Goal: Transaction & Acquisition: Purchase product/service

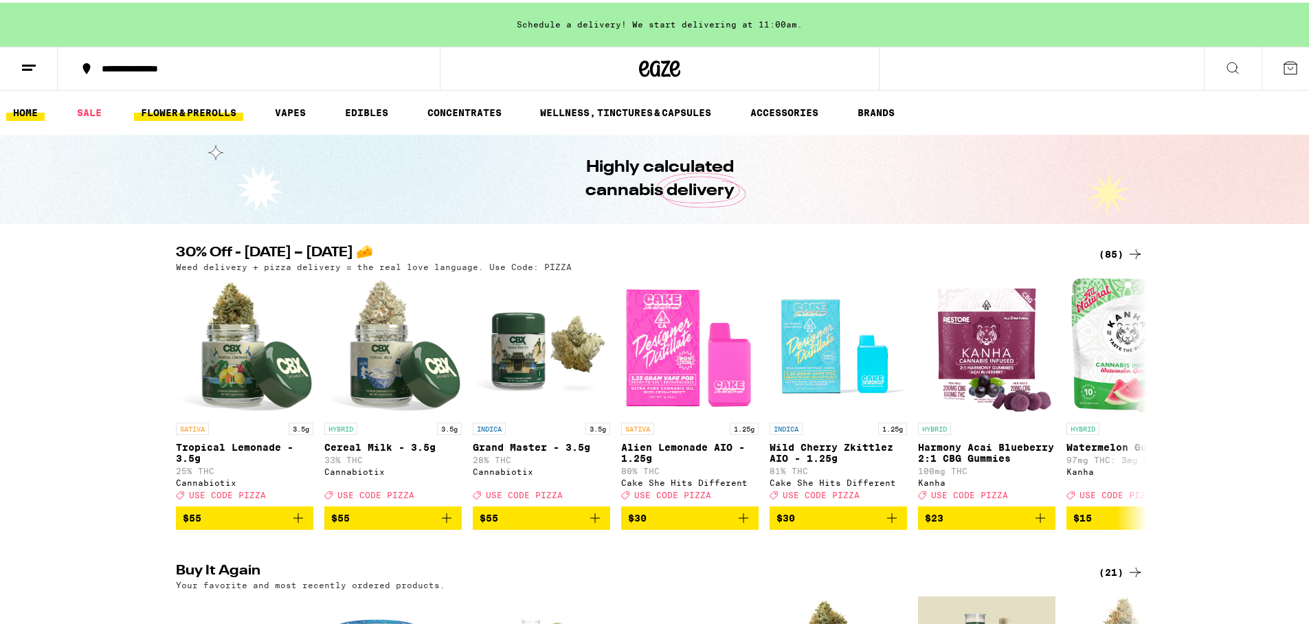
click at [159, 106] on link "FLOWER & PREROLLS" at bounding box center [188, 110] width 109 height 16
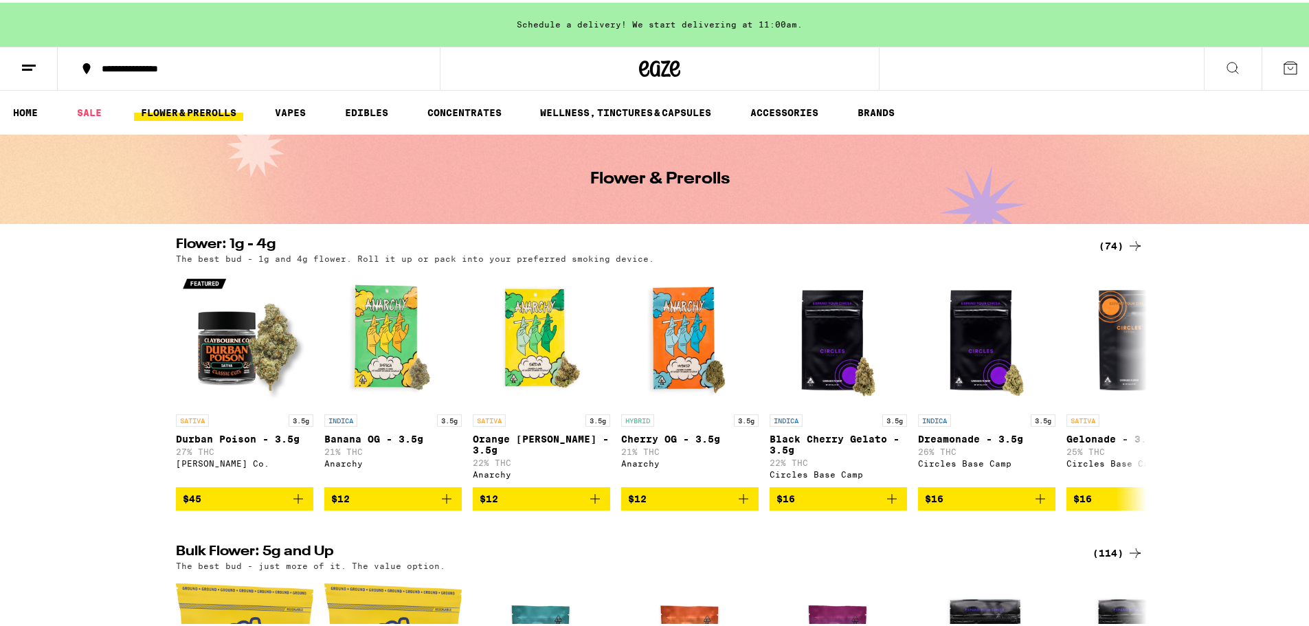
click at [1115, 242] on div "(74)" at bounding box center [1121, 243] width 45 height 16
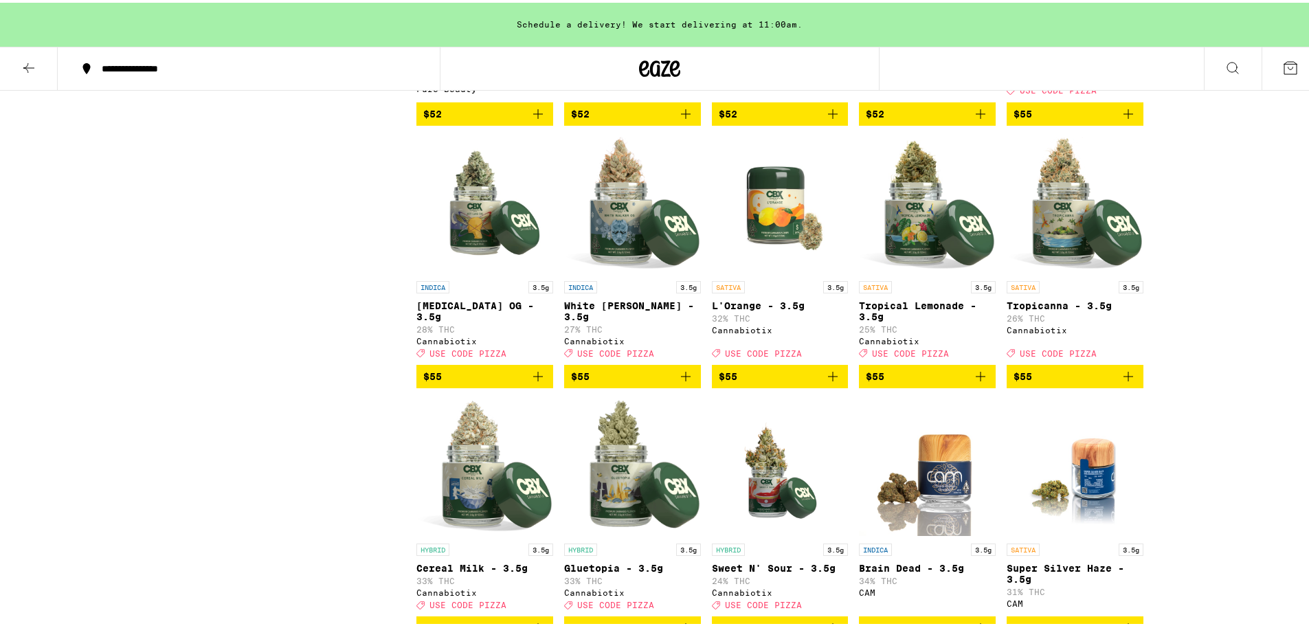
scroll to position [3092, 0]
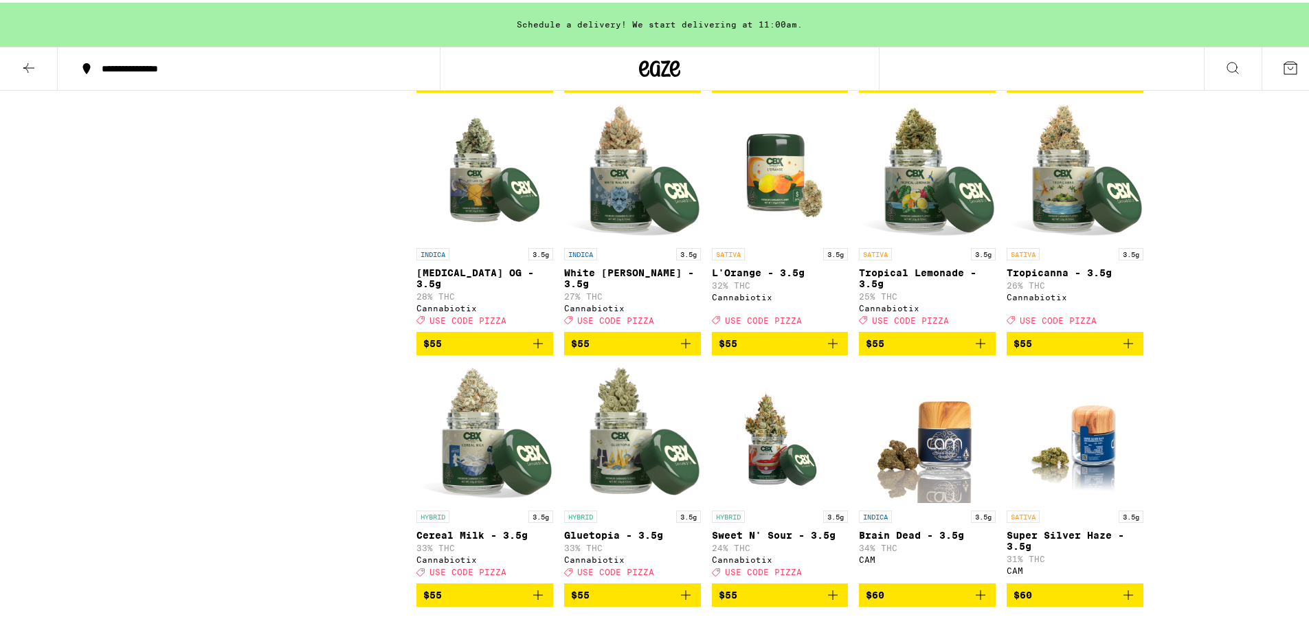
click at [827, 349] on icon "Add to bag" at bounding box center [833, 341] width 16 height 16
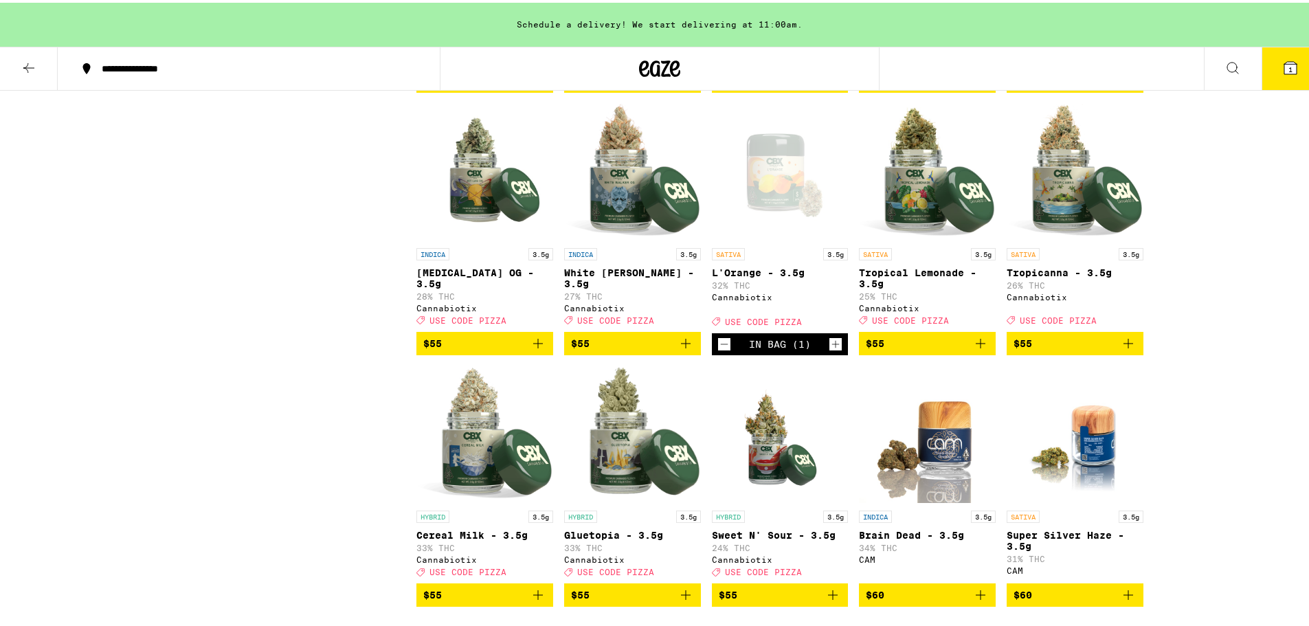
click at [972, 349] on icon "Add to bag" at bounding box center [980, 341] width 16 height 16
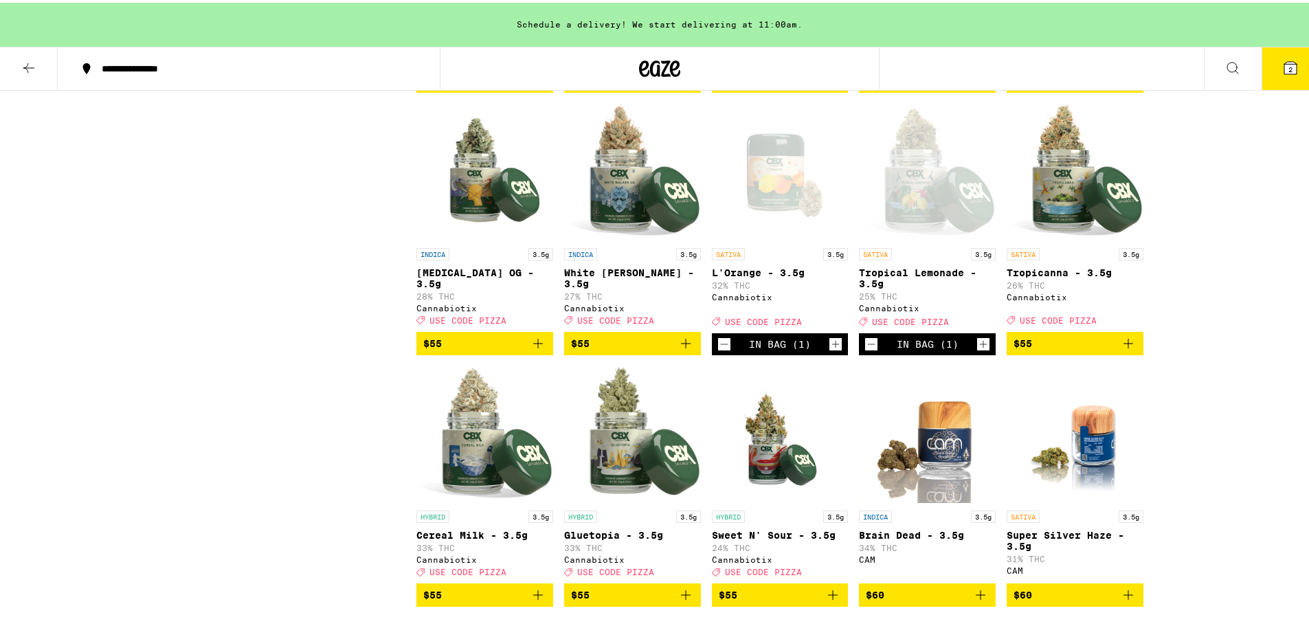
click at [1127, 346] on icon "Add to bag" at bounding box center [1128, 341] width 10 height 10
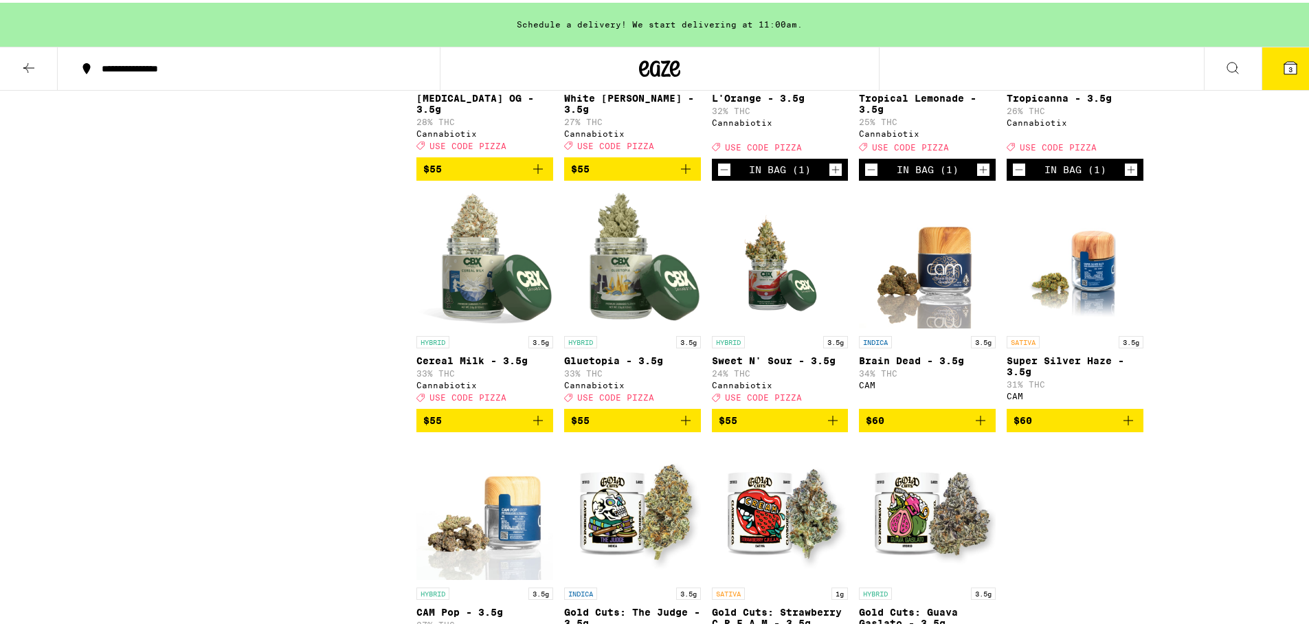
scroll to position [3161, 0]
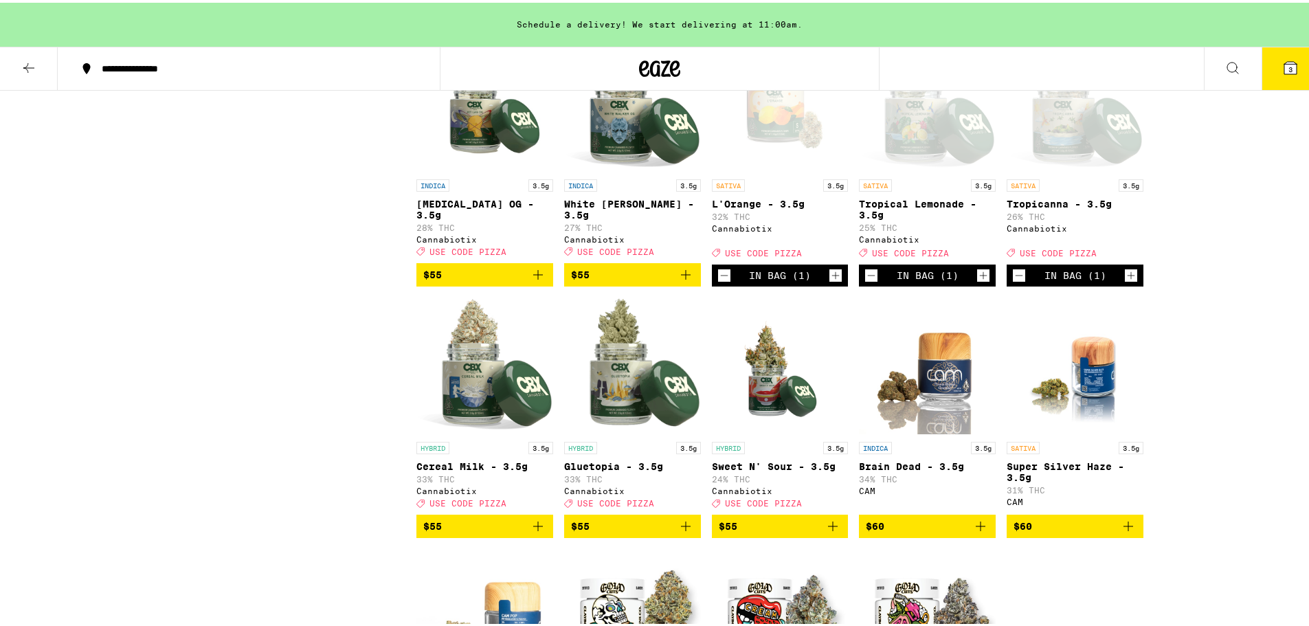
click at [831, 281] on icon "Increment" at bounding box center [835, 273] width 12 height 16
click at [1278, 80] on button "4" at bounding box center [1291, 66] width 58 height 43
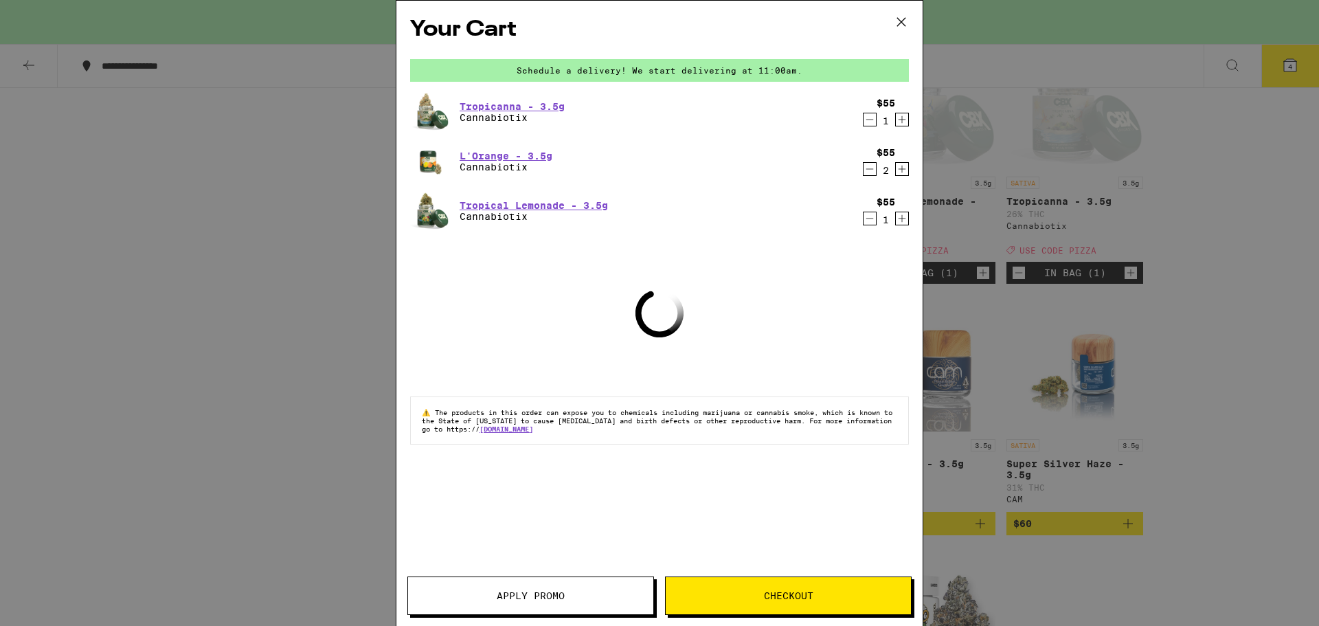
click at [552, 592] on span "Apply Promo" at bounding box center [531, 596] width 68 height 10
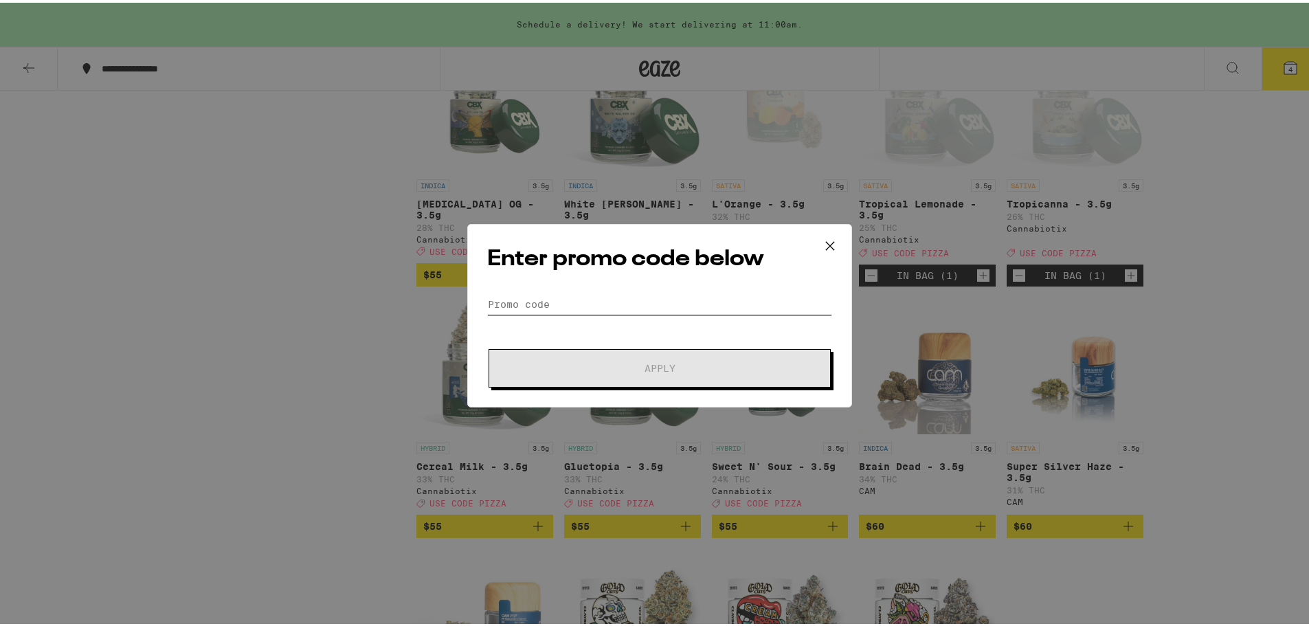
click at [548, 303] on input "Promo Code" at bounding box center [659, 301] width 345 height 21
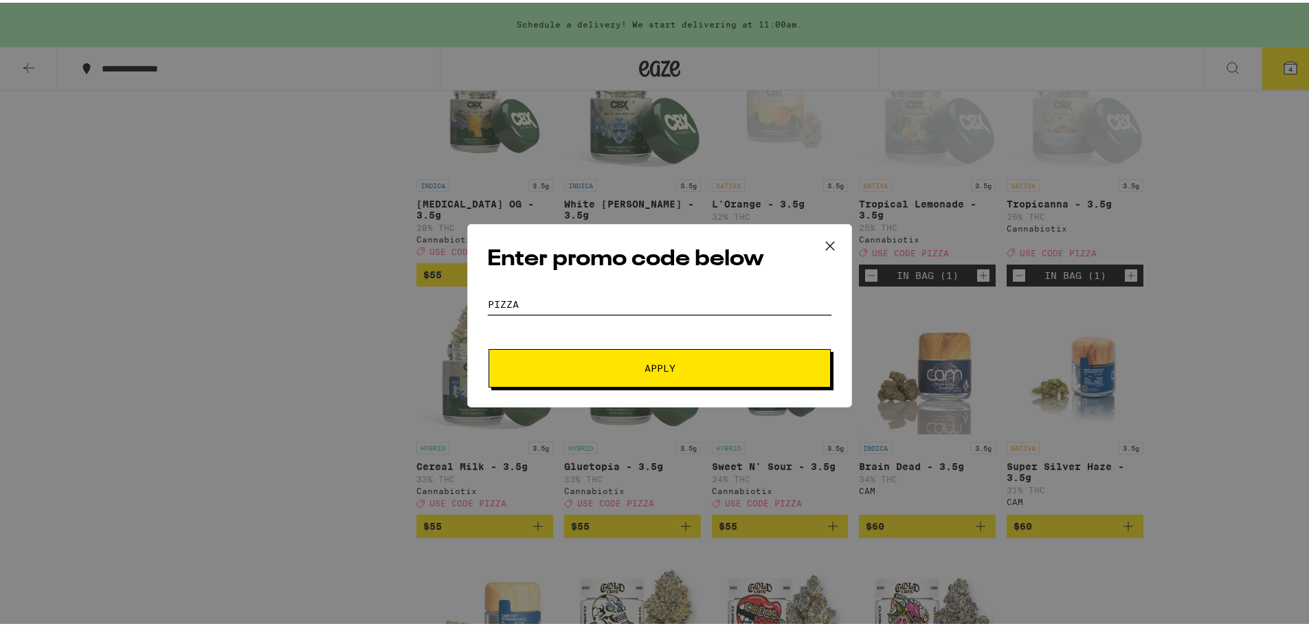
type input "pizza"
click at [612, 357] on button "Apply" at bounding box center [660, 365] width 342 height 38
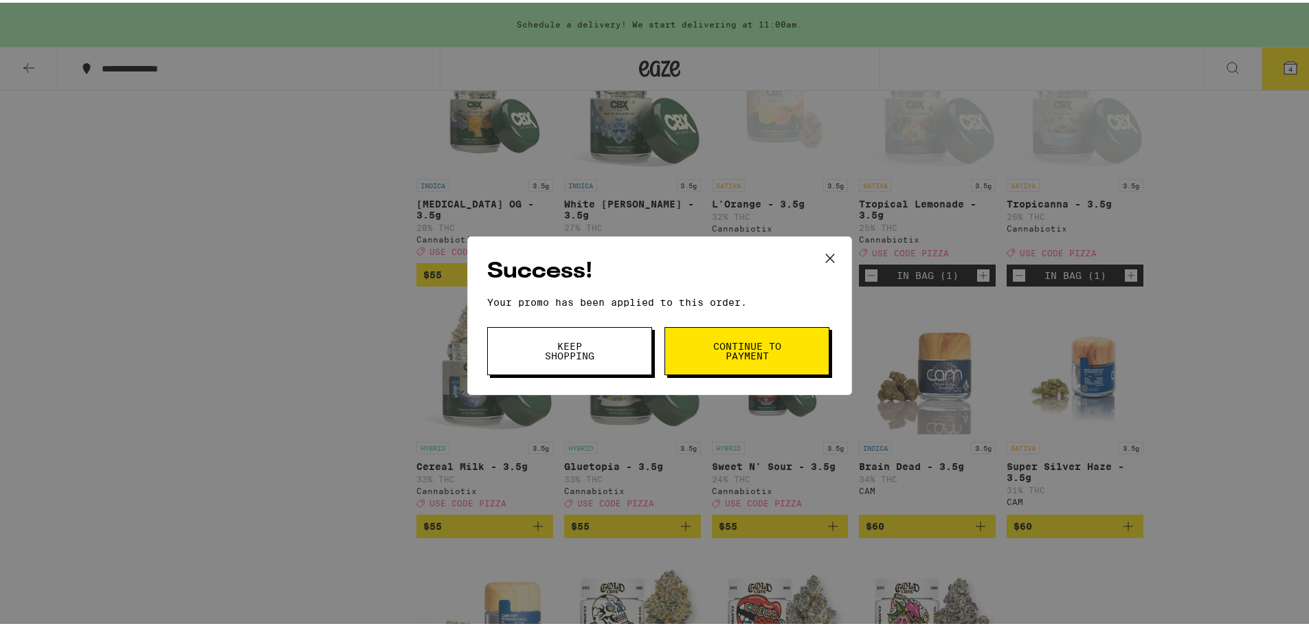
click at [721, 363] on button "Continue to payment" at bounding box center [746, 348] width 165 height 48
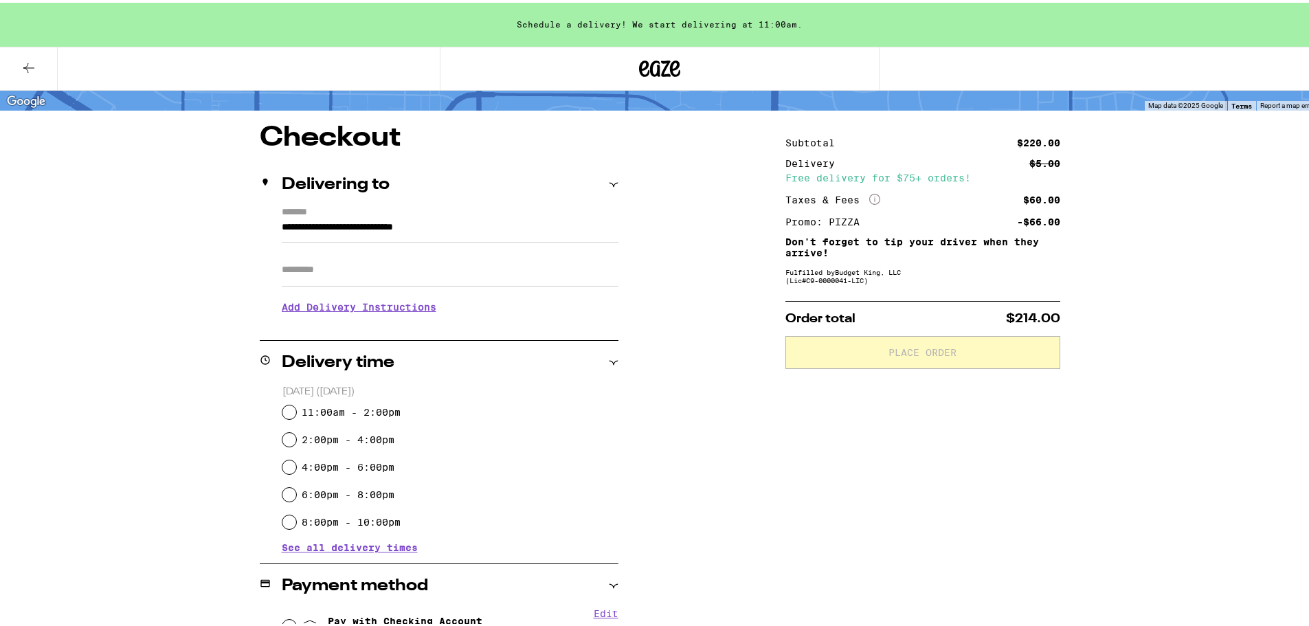
scroll to position [137, 0]
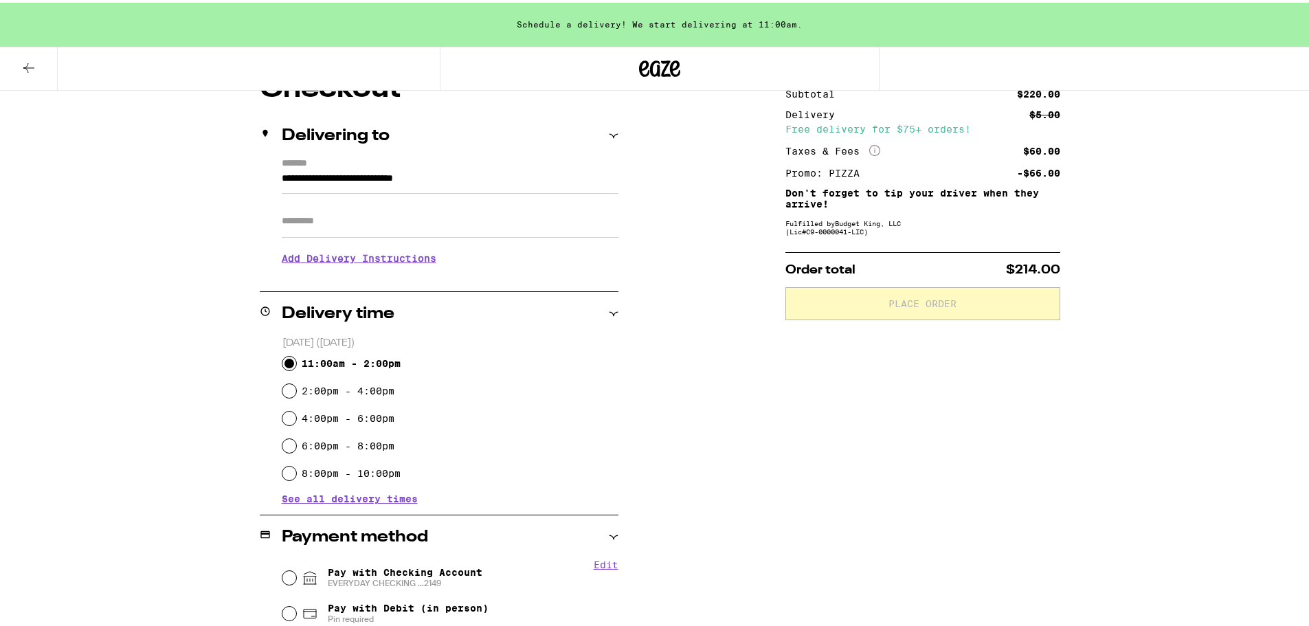
click at [282, 357] on input "11:00am - 2:00pm" at bounding box center [289, 361] width 14 height 14
radio input "true"
click at [297, 262] on h3 "Add Delivery Instructions" at bounding box center [450, 256] width 337 height 32
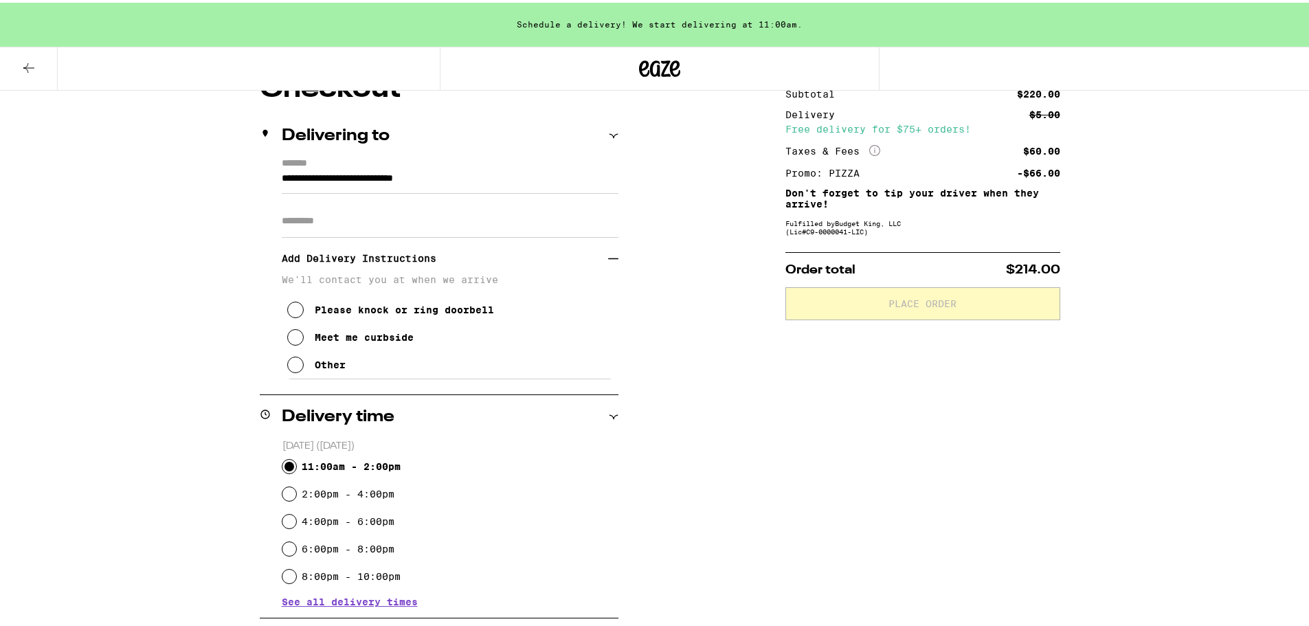
click at [287, 315] on icon at bounding box center [295, 307] width 16 height 16
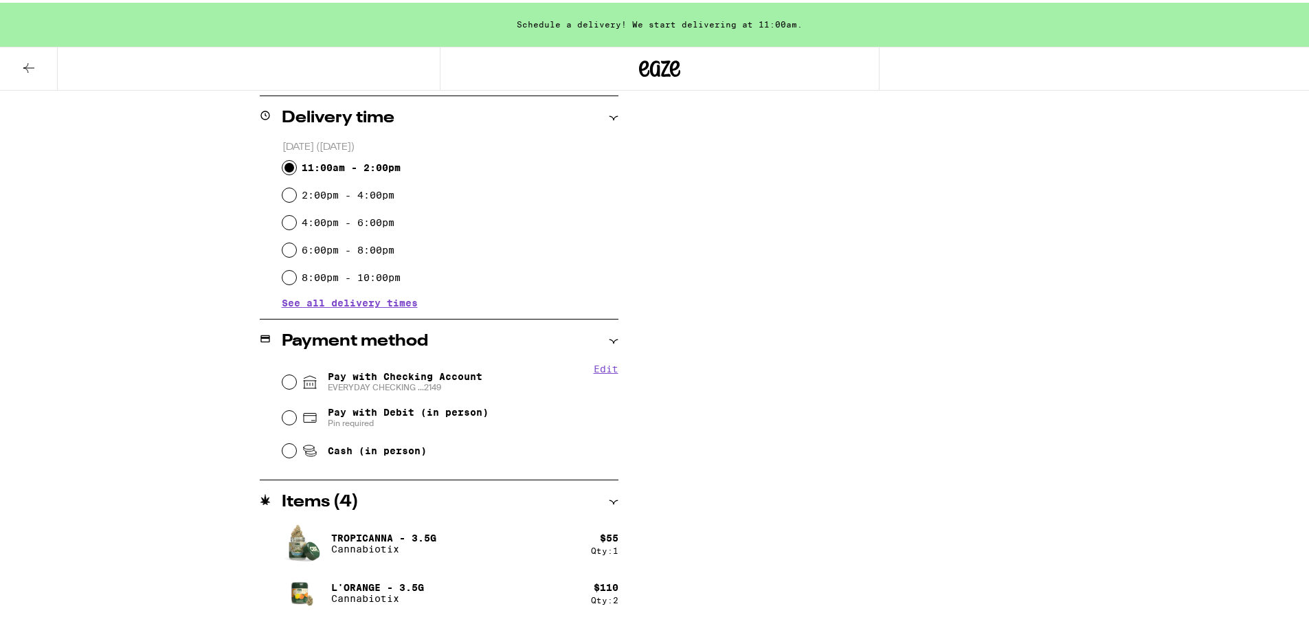
scroll to position [481, 0]
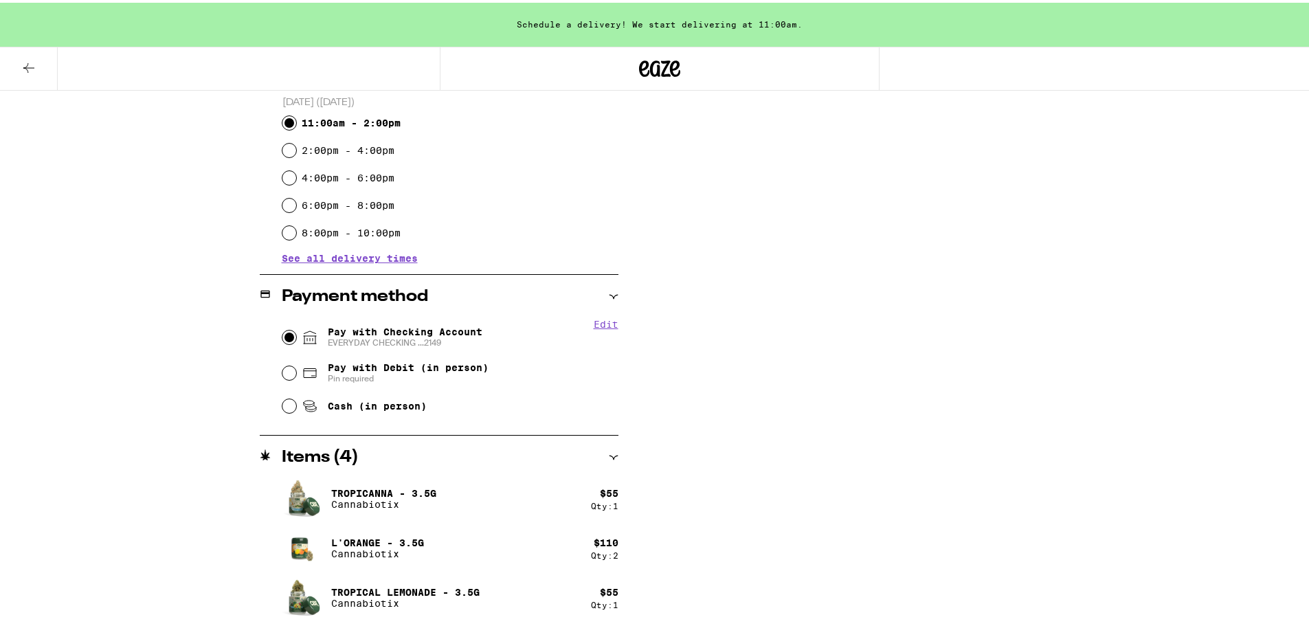
click at [284, 334] on input "Pay with Checking Account EVERYDAY CHECKING ...2149" at bounding box center [289, 335] width 14 height 14
radio input "true"
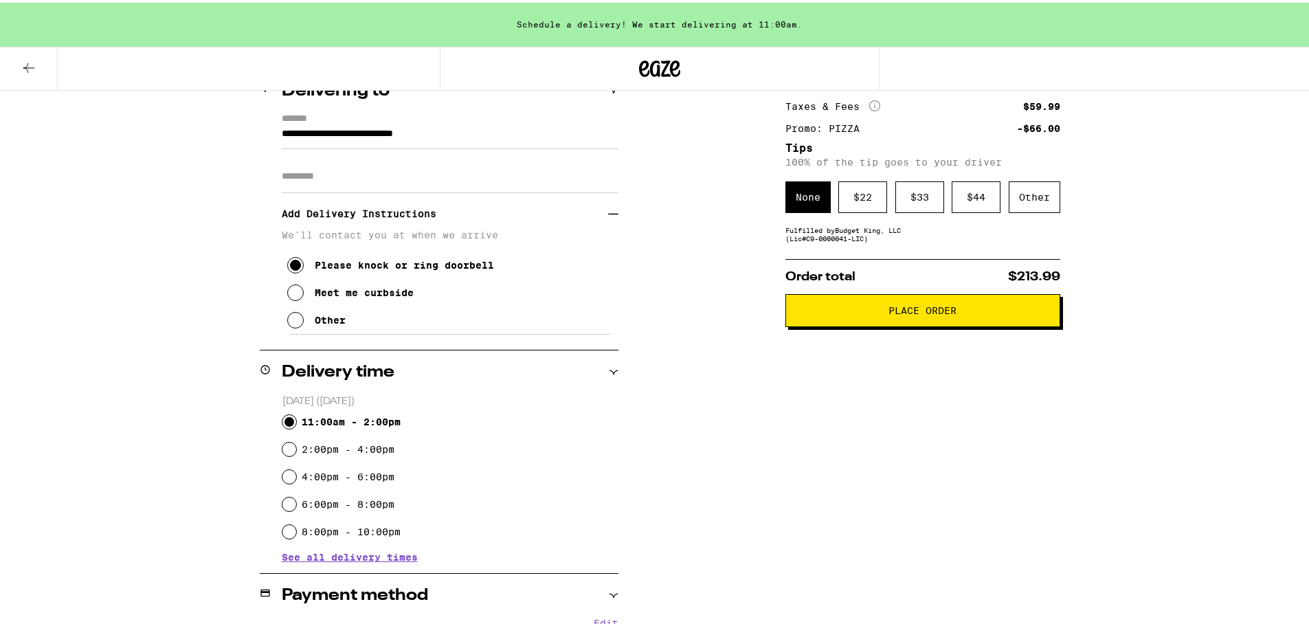
scroll to position [181, 0]
click at [863, 203] on div "$ 22" at bounding box center [862, 195] width 49 height 32
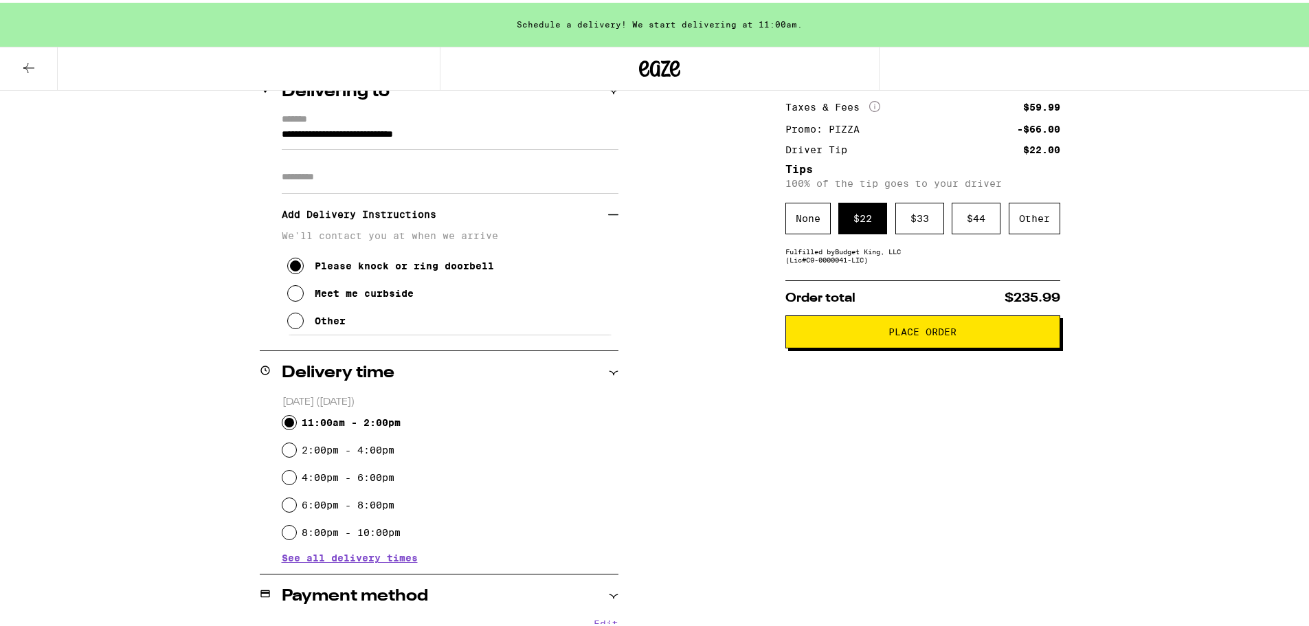
click at [861, 331] on span "Place Order" at bounding box center [922, 329] width 251 height 10
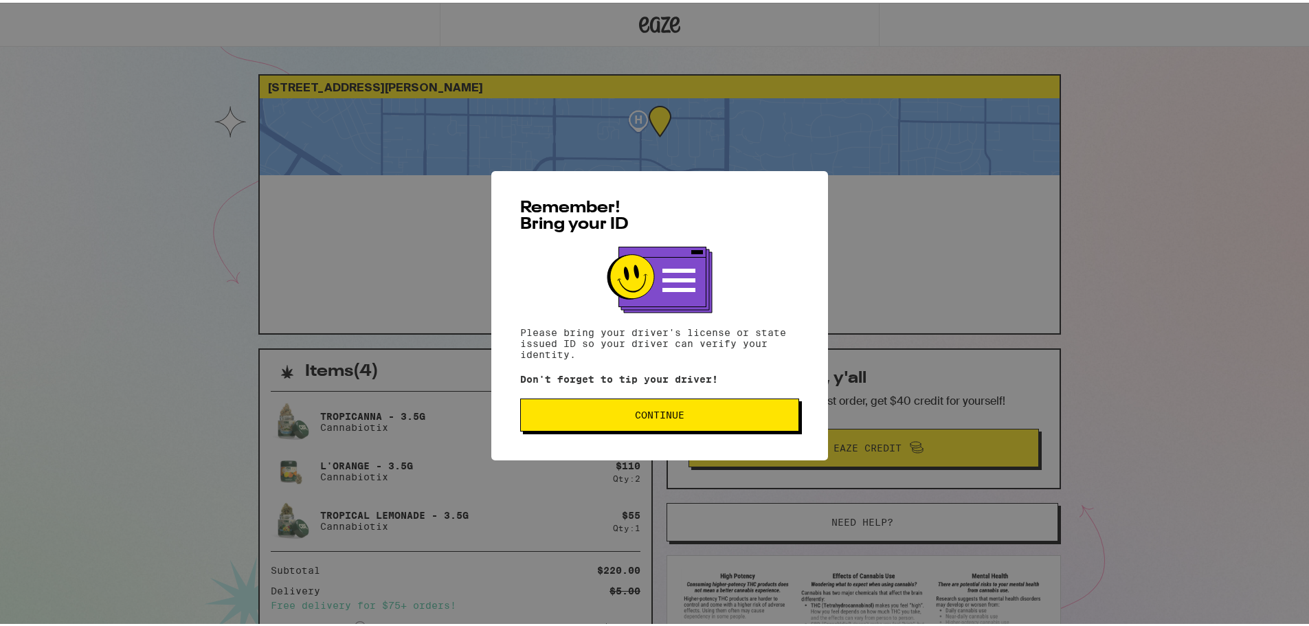
click at [676, 413] on span "Continue" at bounding box center [659, 412] width 49 height 10
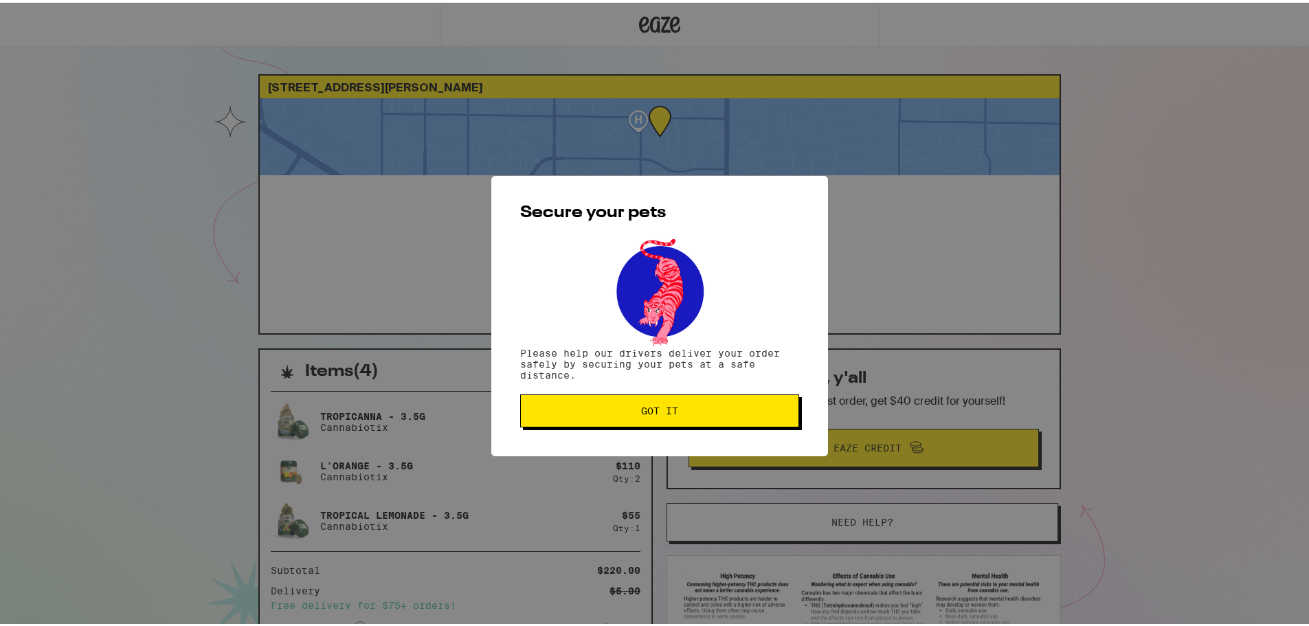
click at [678, 413] on span "Got it" at bounding box center [660, 408] width 256 height 10
